Goal: Information Seeking & Learning: Learn about a topic

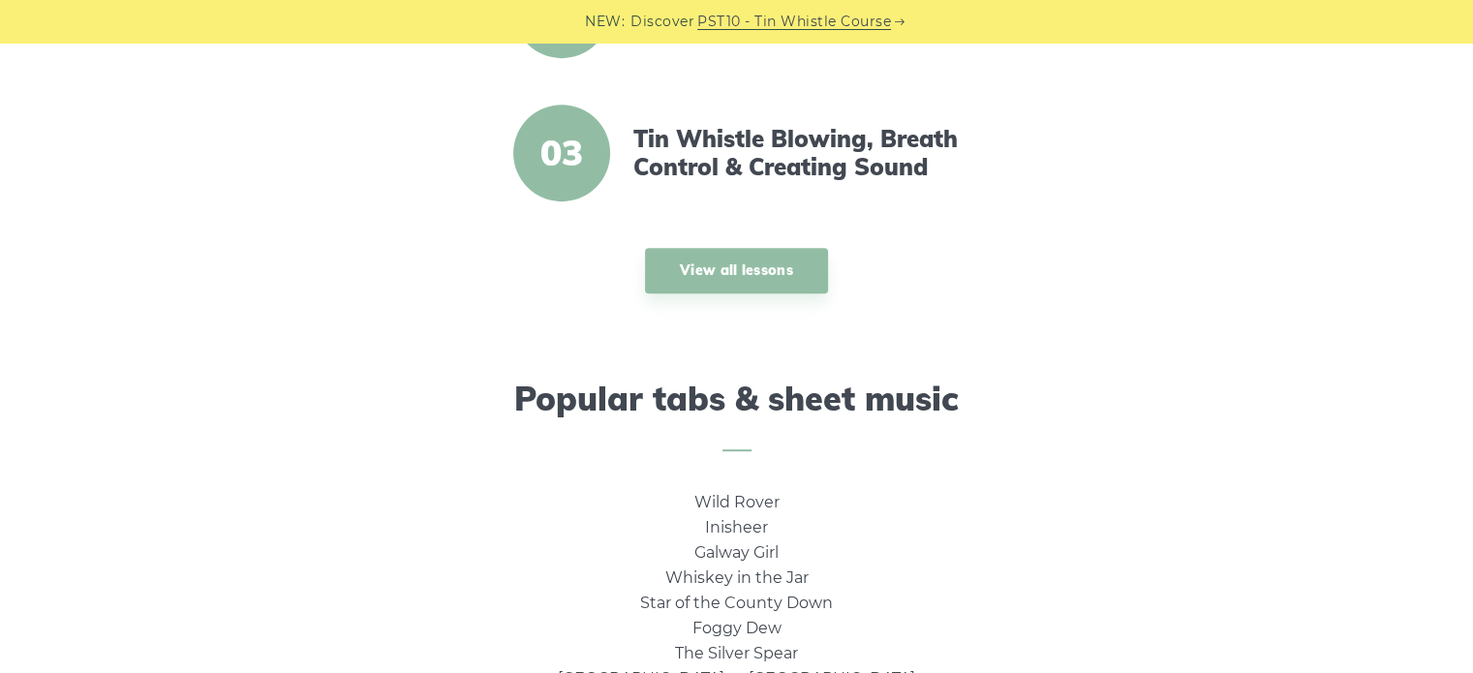
scroll to position [968, 0]
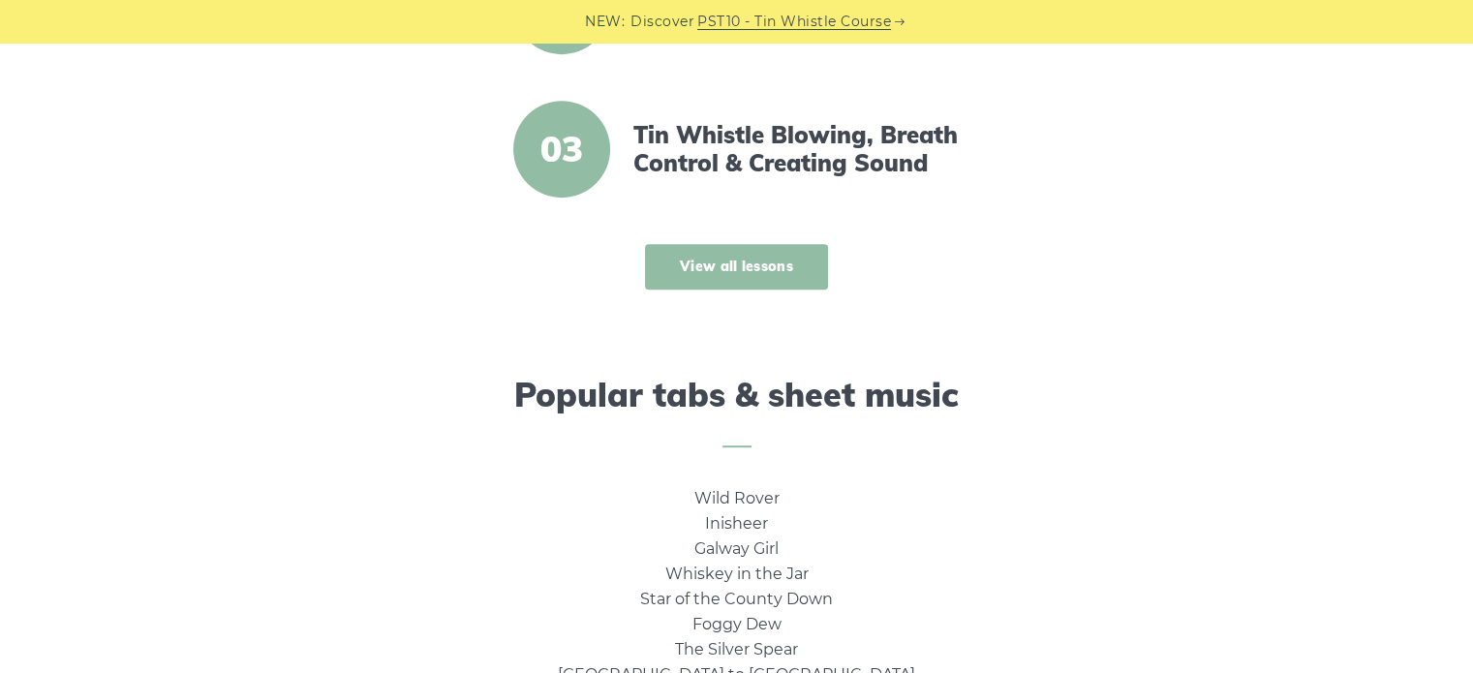
click at [733, 264] on link "View all lessons" at bounding box center [736, 267] width 183 height 46
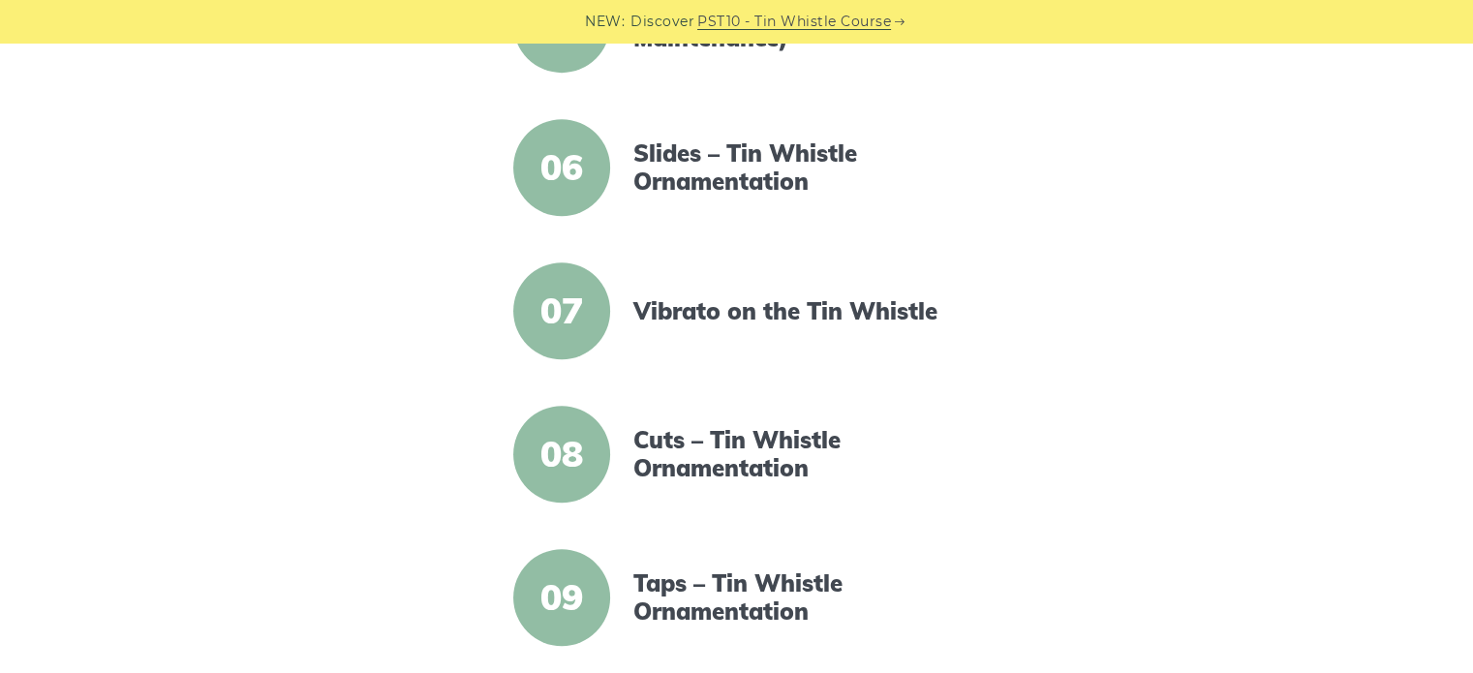
scroll to position [1162, 0]
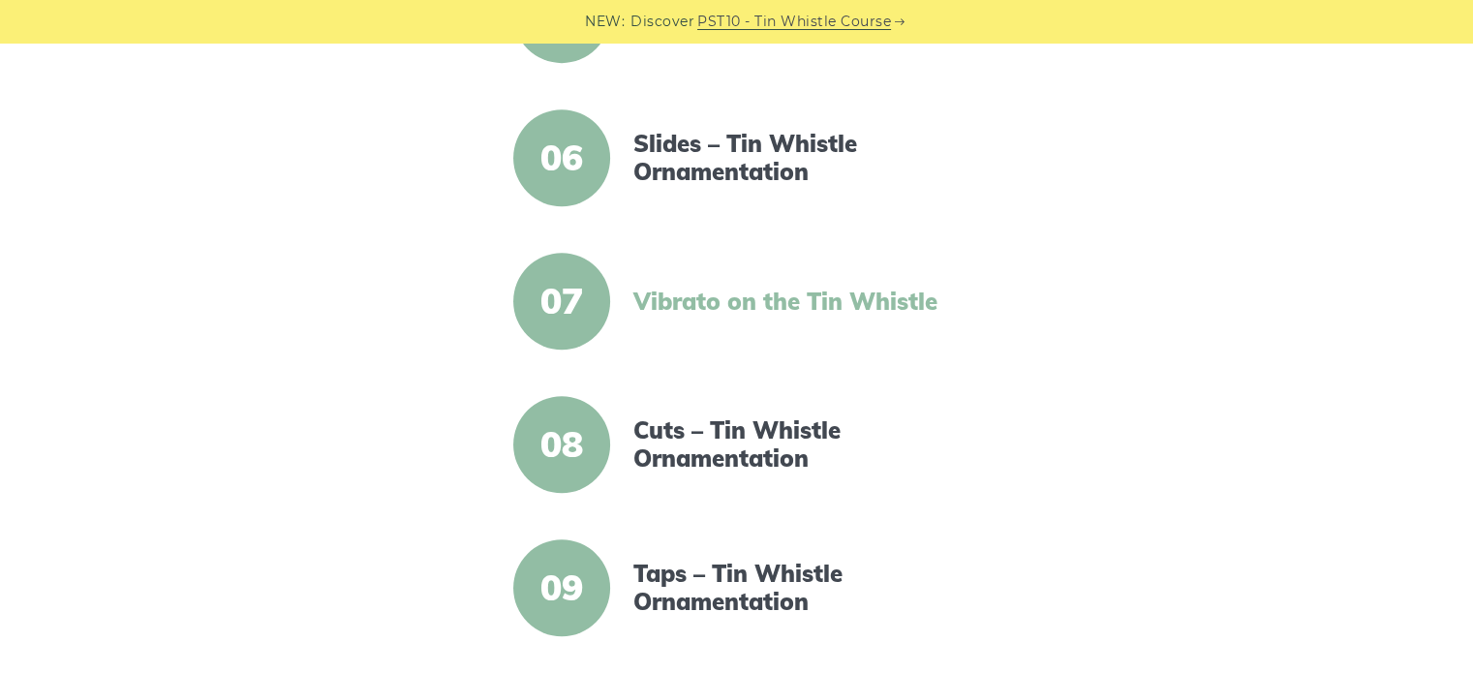
click at [702, 297] on link "Vibrato on the Tin Whistle" at bounding box center [799, 302] width 333 height 28
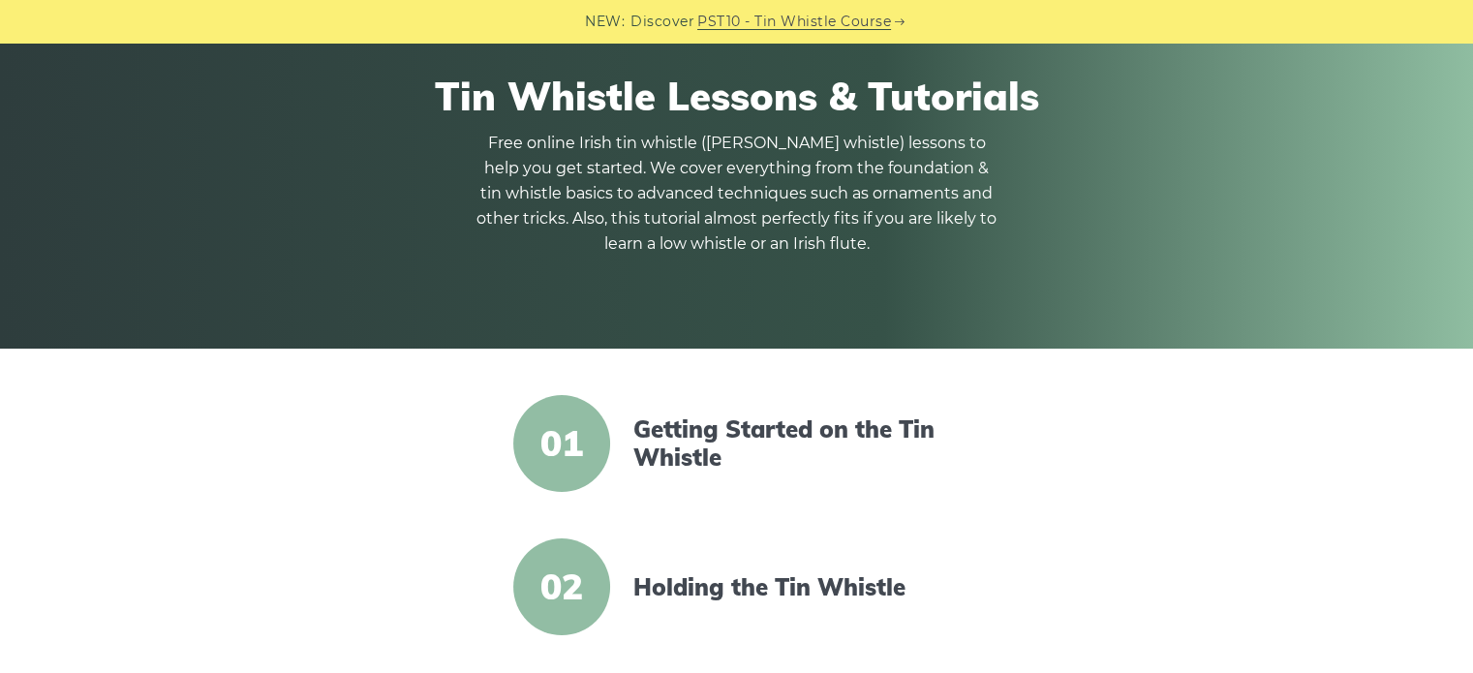
scroll to position [0, 0]
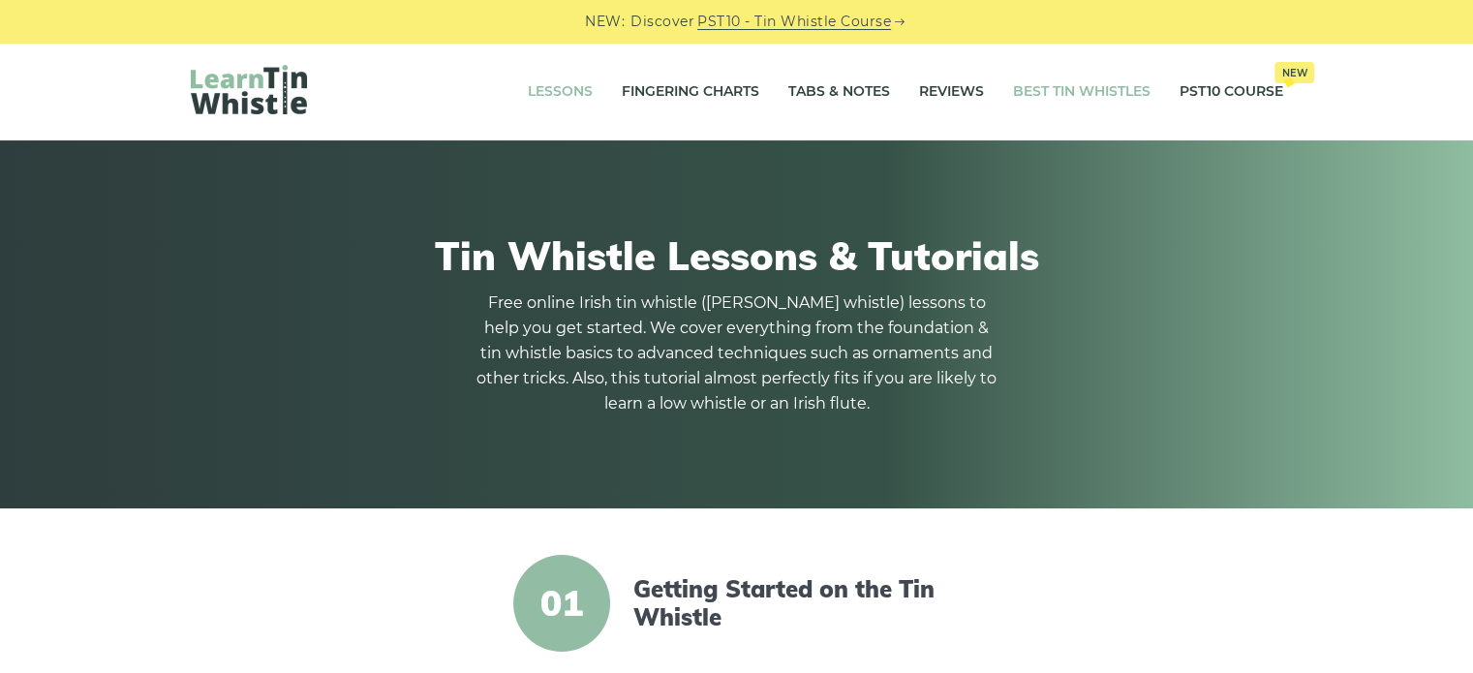
click at [1104, 91] on link "Best Tin Whistles" at bounding box center [1082, 92] width 138 height 48
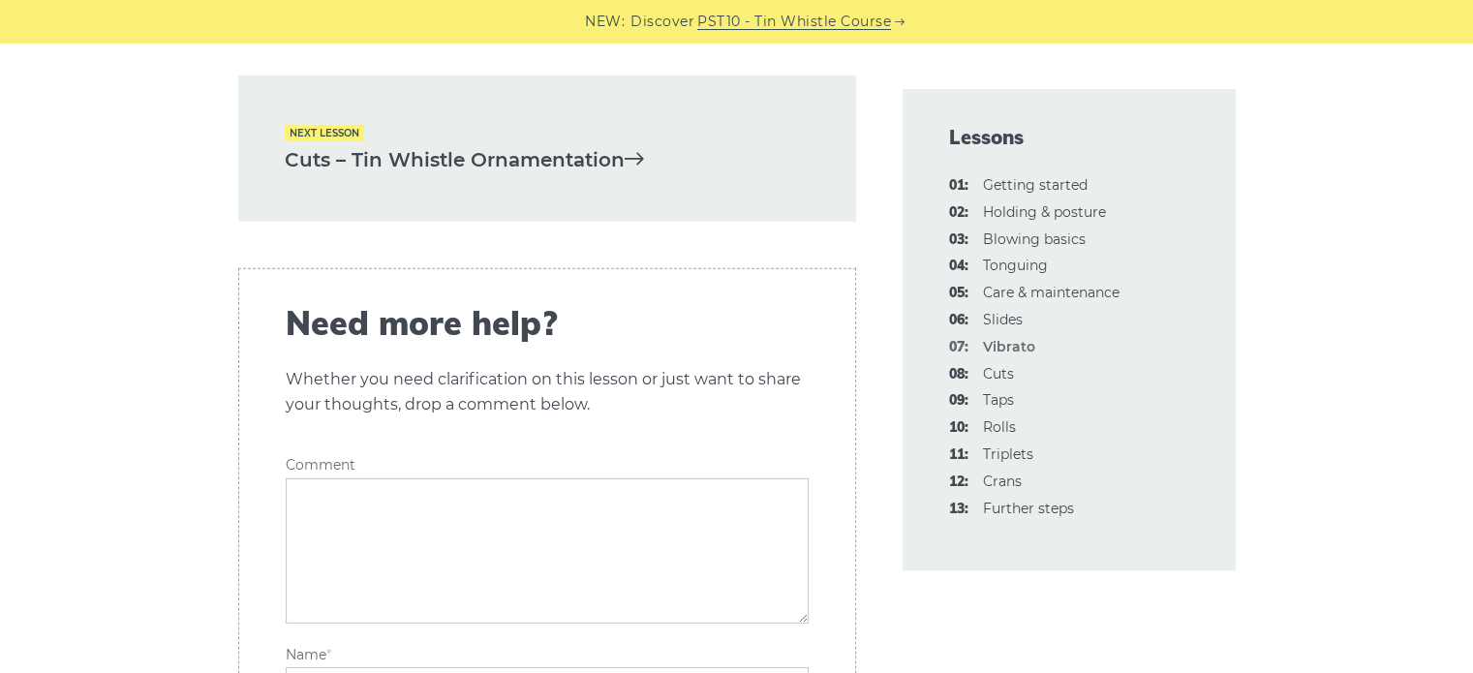
scroll to position [6004, 0]
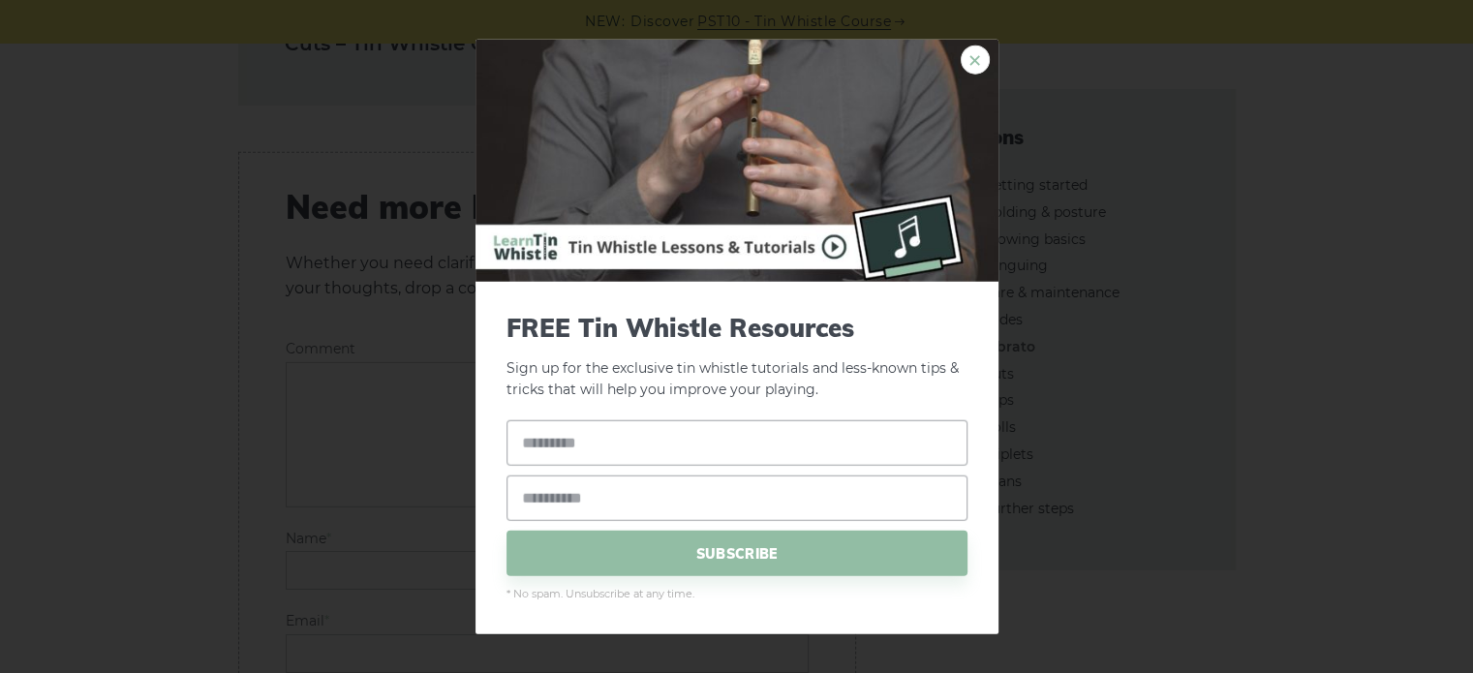
click at [972, 56] on link "×" at bounding box center [975, 59] width 29 height 29
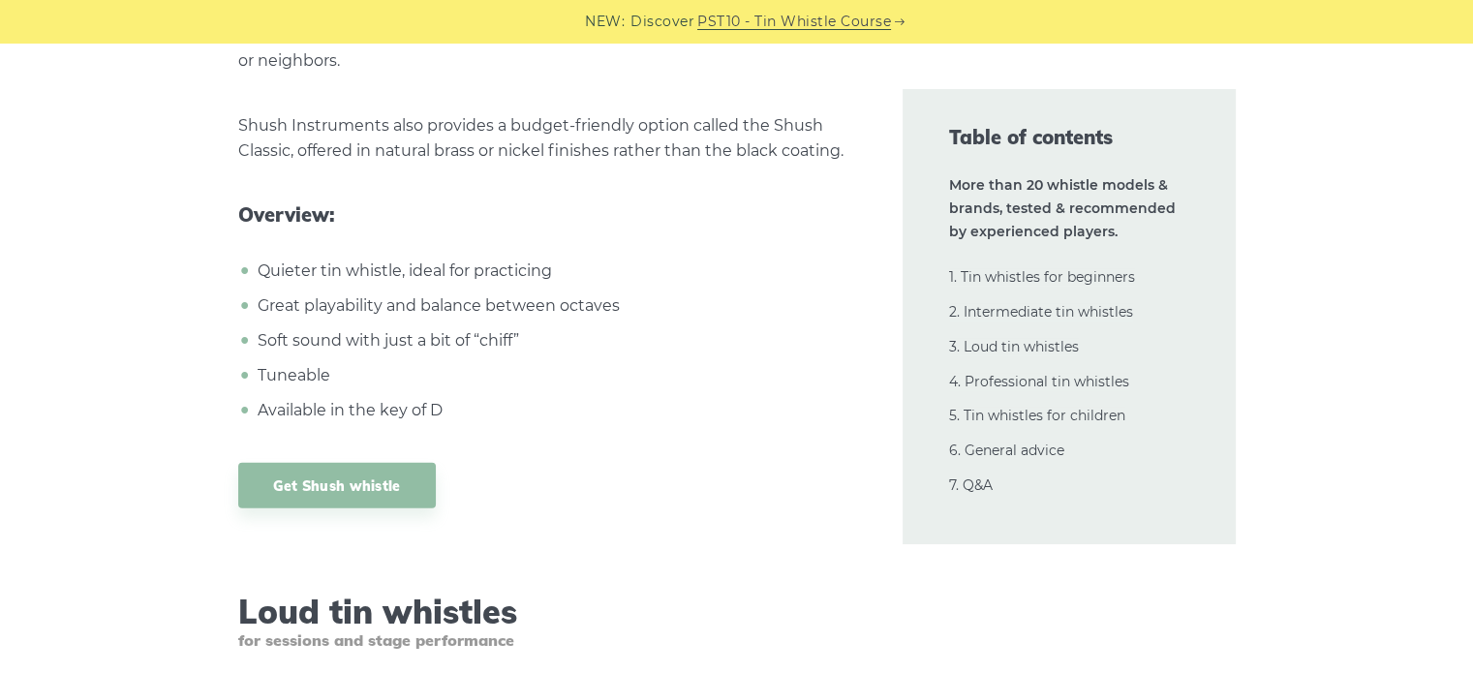
scroll to position [19174, 0]
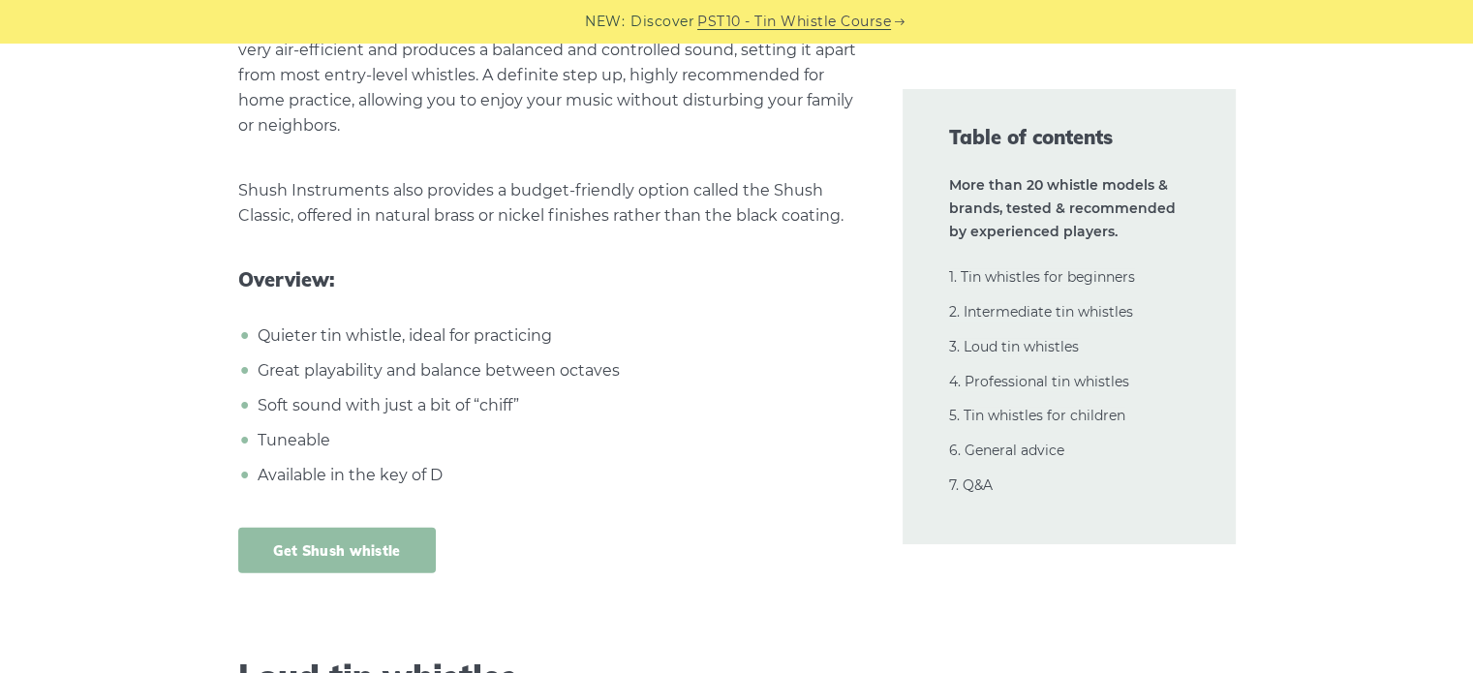
click at [332, 528] on link "Get Shush whistle" at bounding box center [337, 551] width 198 height 46
